Goal: Navigation & Orientation: Find specific page/section

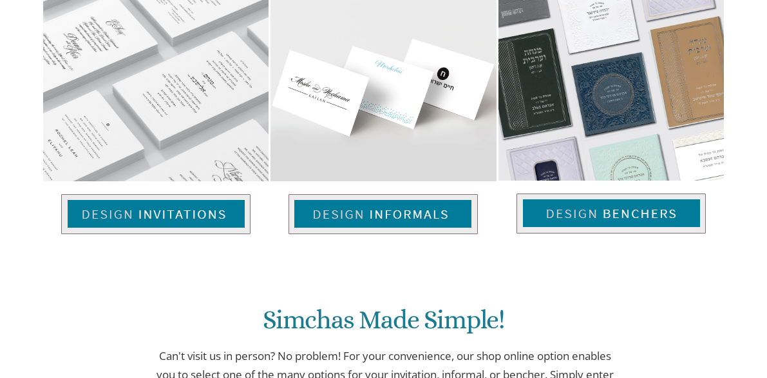
scroll to position [883, 0]
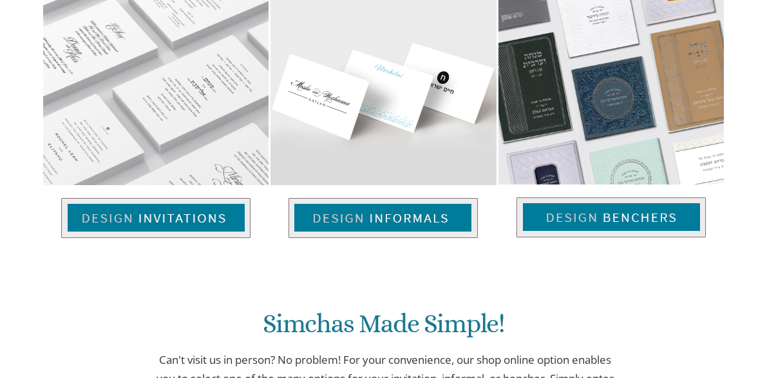
click at [162, 198] on img at bounding box center [155, 218] width 189 height 40
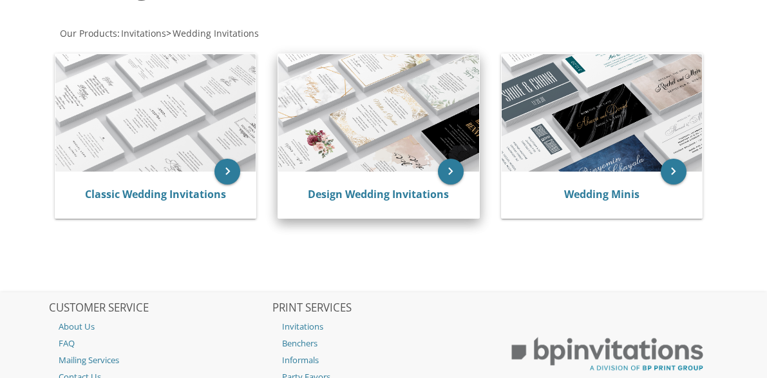
scroll to position [237, 0]
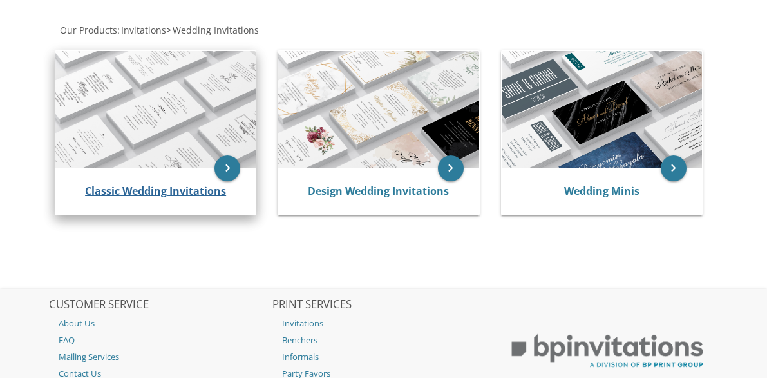
click at [176, 194] on link "Classic Wedding Invitations" at bounding box center [155, 191] width 141 height 14
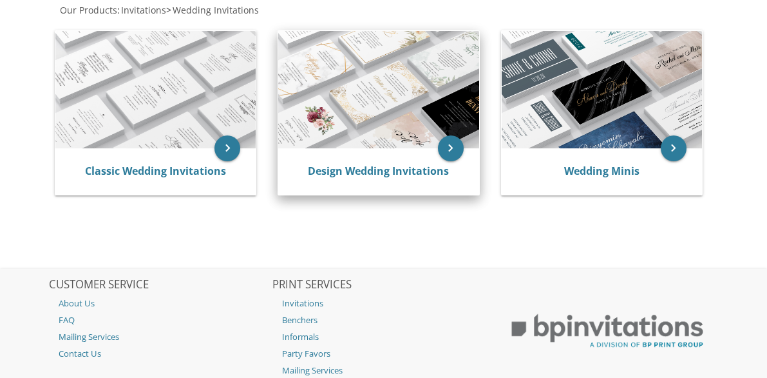
scroll to position [263, 0]
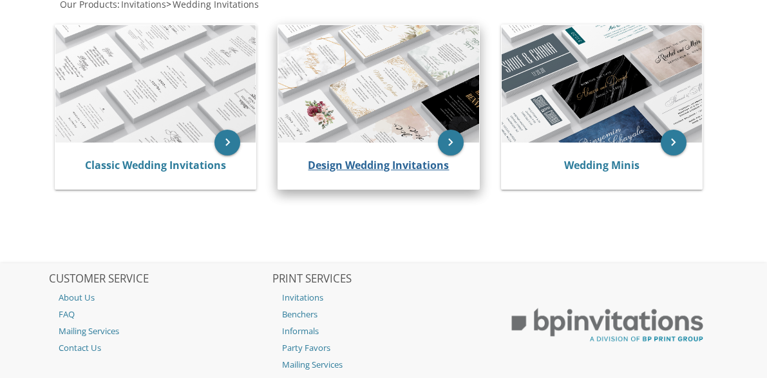
click at [359, 168] on link "Design Wedding Invitations" at bounding box center [378, 165] width 141 height 14
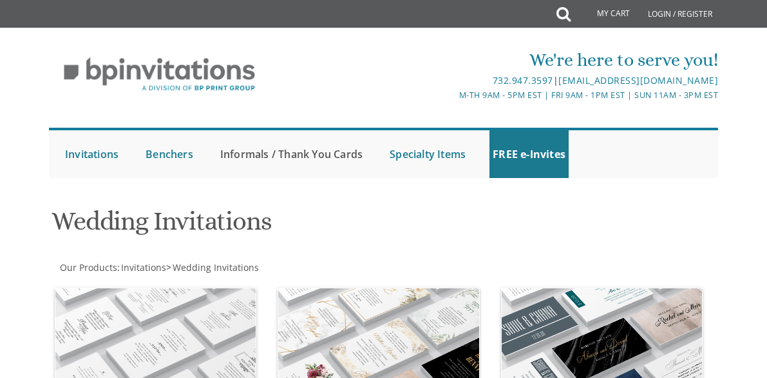
scroll to position [0, 0]
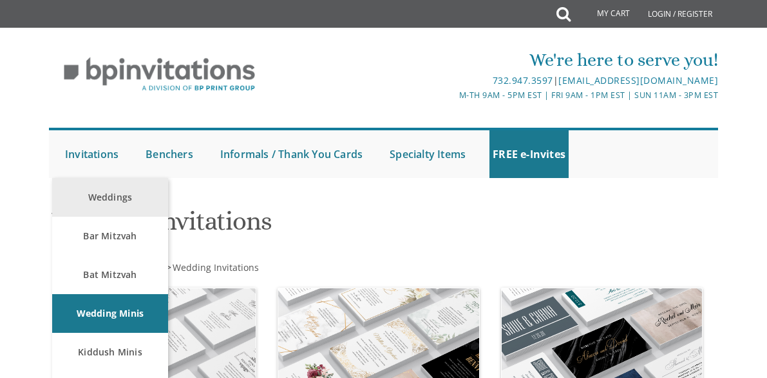
click at [104, 195] on link "Weddings" at bounding box center [110, 197] width 116 height 39
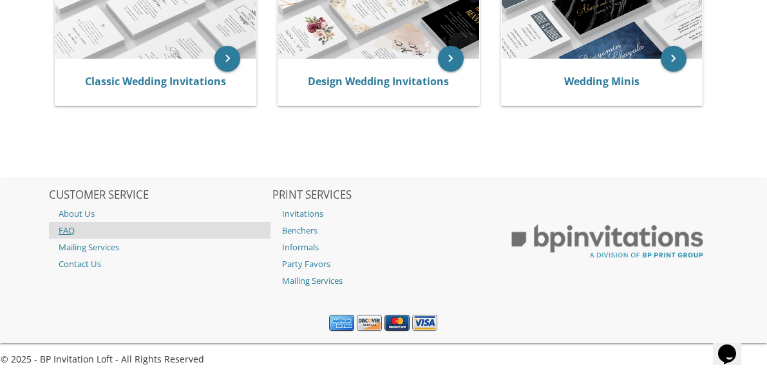
scroll to position [346, 0]
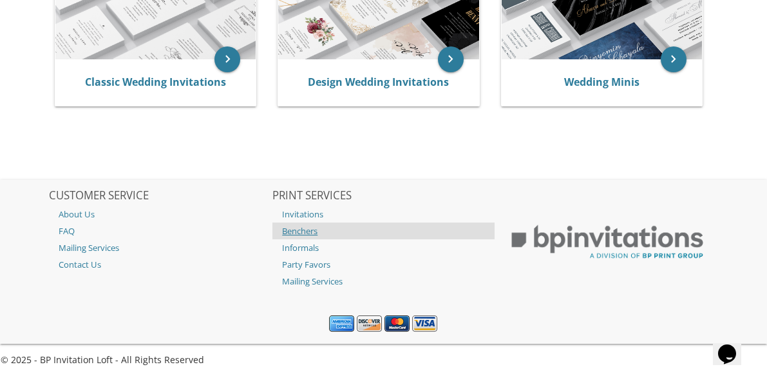
click at [311, 226] on link "Benchers" at bounding box center [384, 230] width 222 height 17
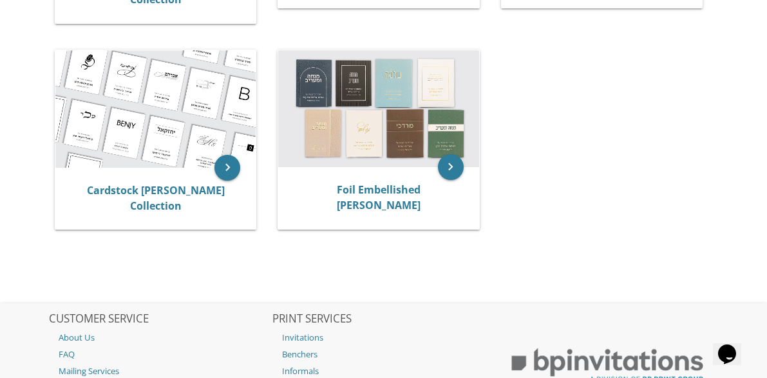
scroll to position [445, 0]
